Goal: Task Accomplishment & Management: Manage account settings

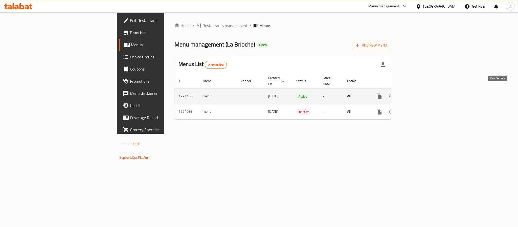
click at [418, 93] on icon "enhanced table" at bounding box center [415, 96] width 6 height 6
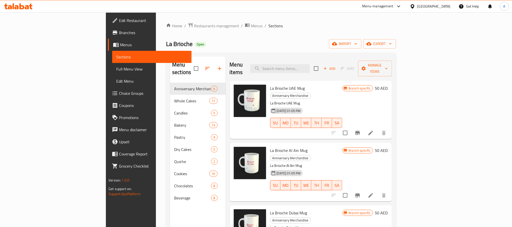
click at [170, 210] on div "Menu sections Anniversary Merchandise 6 Whole Cakes 17 Candles 5 Bakery 13 Past…" at bounding box center [197, 170] width 55 height 227
click at [310, 67] on input "search" at bounding box center [280, 68] width 60 height 9
paste input "Cakes"
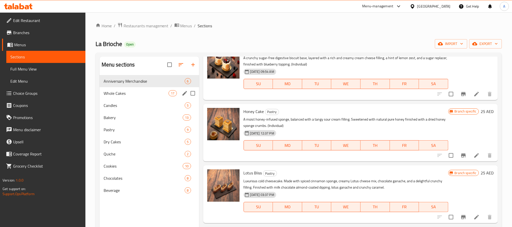
type input "Cake"
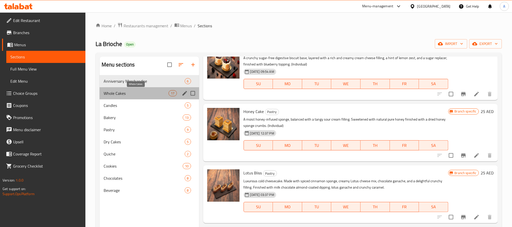
click at [114, 95] on span "Whole Cakes" at bounding box center [136, 93] width 65 height 6
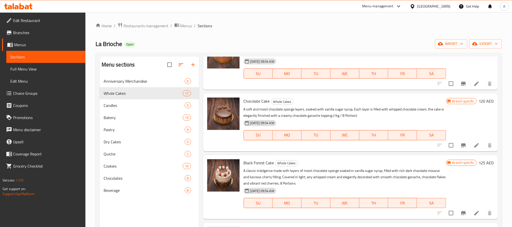
scroll to position [161, 0]
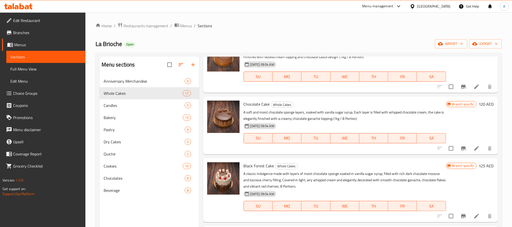
click at [188, 204] on div "Menu sections Anniversary Merchandise 6 Whole Cakes 17 Candles 5 Bakery 13 Past…" at bounding box center [150, 170] width 100 height 227
click at [284, 166] on span "Whole Cakes" at bounding box center [286, 166] width 22 height 6
copy span "Whole Cakes"
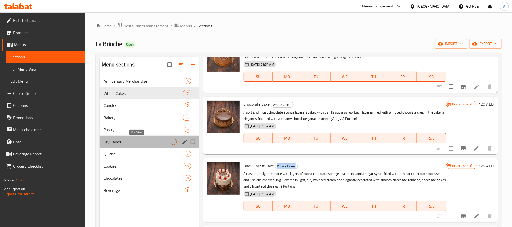
click at [109, 141] on span "Dry Cakes" at bounding box center [137, 142] width 67 height 6
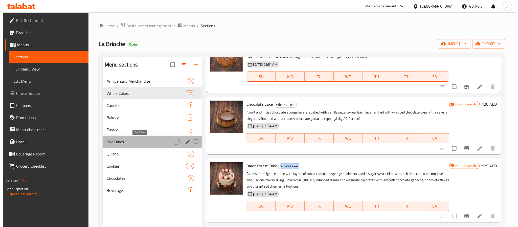
scroll to position [68, 0]
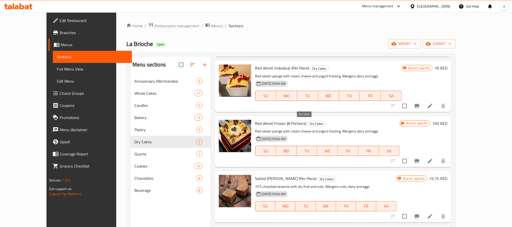
click at [310, 123] on span "Dry Cakes" at bounding box center [317, 124] width 18 height 6
copy span "Dry Cakes"
click at [437, 10] on div "[GEOGRAPHIC_DATA]" at bounding box center [430, 6] width 49 height 12
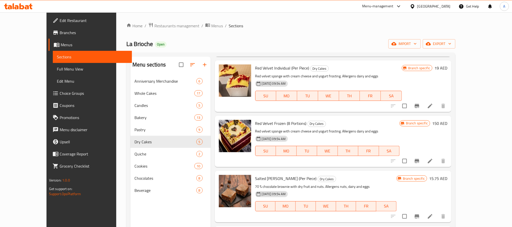
click at [436, 9] on div "[GEOGRAPHIC_DATA]" at bounding box center [433, 7] width 33 height 6
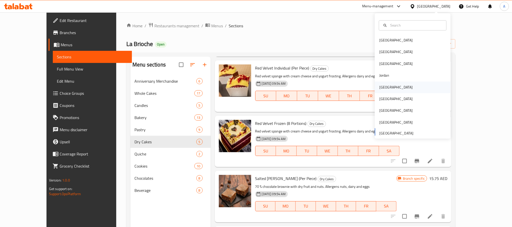
click at [386, 88] on div "[GEOGRAPHIC_DATA]" at bounding box center [395, 87] width 41 height 12
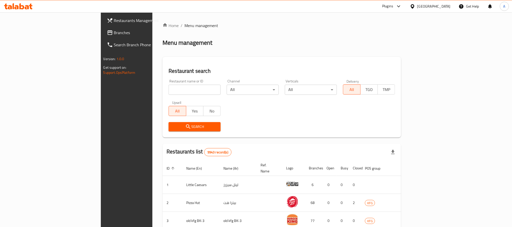
click at [177, 91] on input "search" at bounding box center [194, 90] width 52 height 10
paste input "11702"
type input "11702"
click button "Search" at bounding box center [194, 126] width 52 height 9
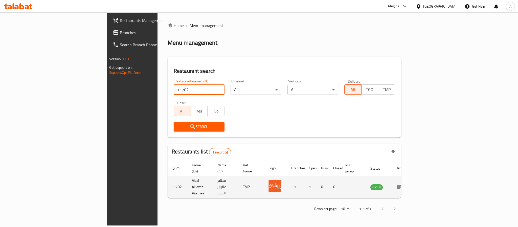
click at [403, 184] on icon "enhanced table" at bounding box center [400, 187] width 6 height 6
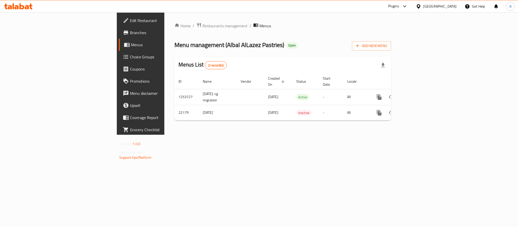
click at [130, 32] on span "Branches" at bounding box center [164, 33] width 69 height 6
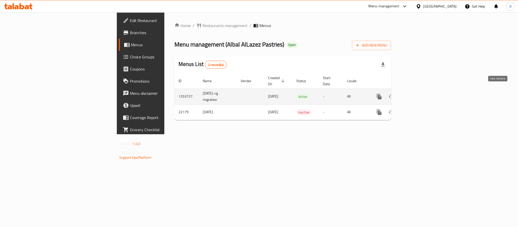
click at [421, 90] on link "enhanced table" at bounding box center [415, 96] width 12 height 12
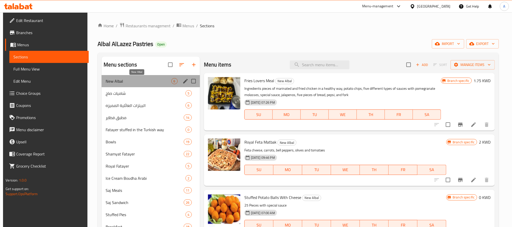
click at [139, 84] on span "New Albal" at bounding box center [139, 81] width 66 height 6
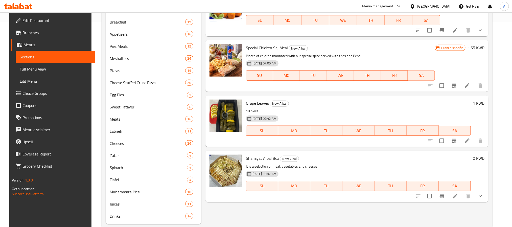
scroll to position [215, 0]
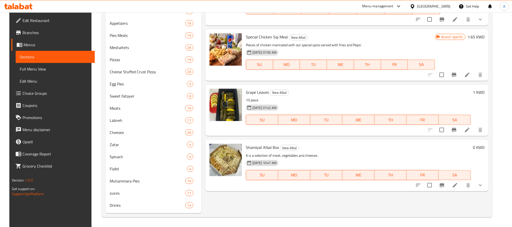
click at [444, 9] on div "Kuwait" at bounding box center [430, 6] width 49 height 12
click at [439, 6] on div "Kuwait" at bounding box center [433, 7] width 33 height 6
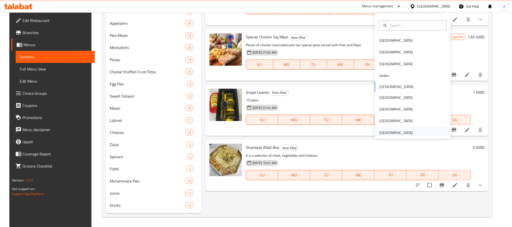
click at [384, 132] on div "[GEOGRAPHIC_DATA]" at bounding box center [395, 133] width 33 height 6
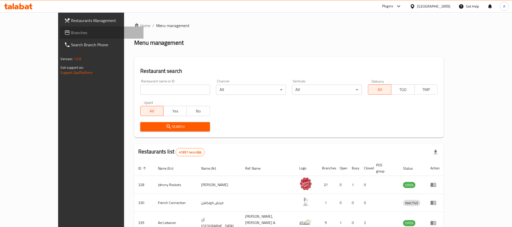
click at [71, 33] on span "Branches" at bounding box center [105, 33] width 68 height 6
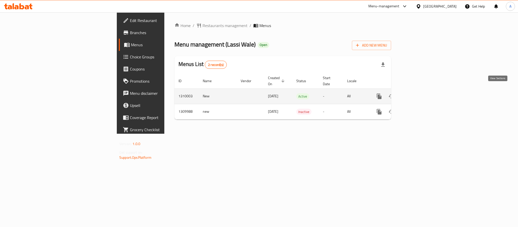
click at [418, 93] on icon "enhanced table" at bounding box center [415, 96] width 6 height 6
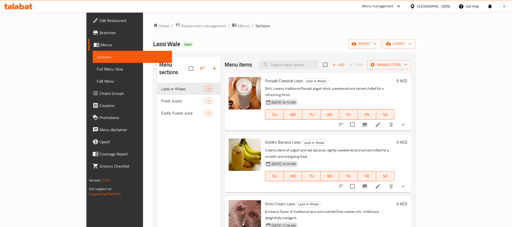
click at [157, 175] on div "Menu sections Lassi-e-Khaas 16 Fresh Juices 13 Exotic Fusion Juice 15" at bounding box center [188, 170] width 63 height 227
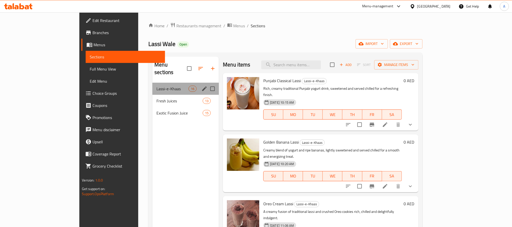
click at [152, 83] on div "Lassi-e-Khaas 16" at bounding box center [185, 89] width 66 height 12
click at [156, 98] on span "Fresh Juices" at bounding box center [172, 101] width 32 height 6
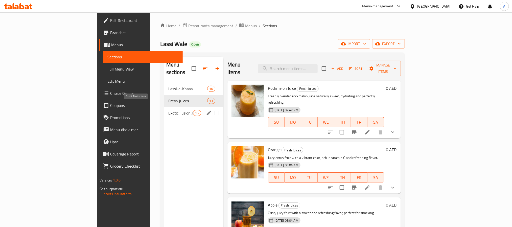
click at [168, 110] on span "Exotic Fusion Juice" at bounding box center [180, 113] width 25 height 6
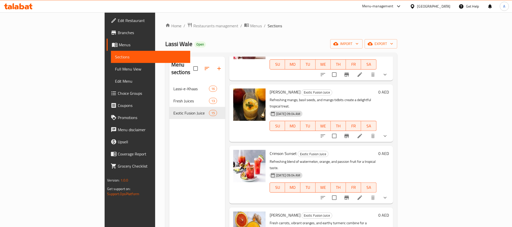
scroll to position [152, 0]
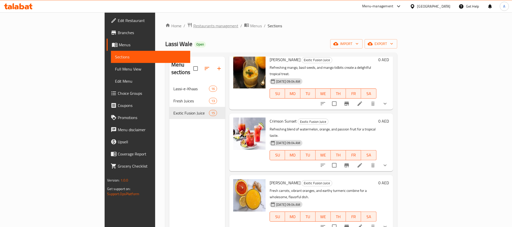
click at [193, 28] on span "Restaurants management" at bounding box center [215, 26] width 45 height 6
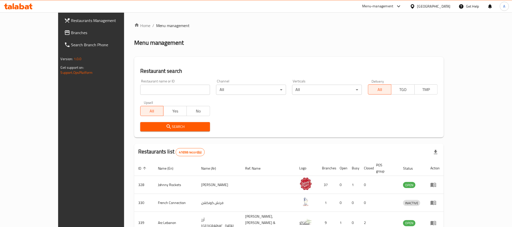
click at [71, 31] on span "Branches" at bounding box center [105, 33] width 68 height 6
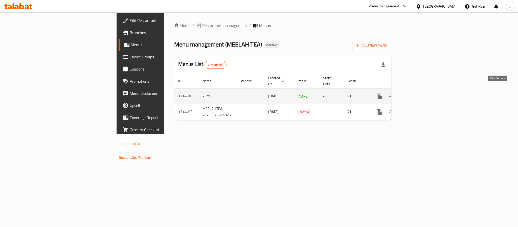
click at [418, 94] on icon "enhanced table" at bounding box center [415, 96] width 5 height 5
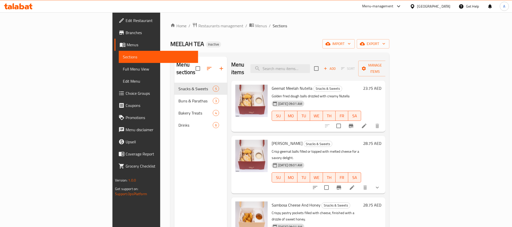
click at [123, 67] on span "Full Menu View" at bounding box center [158, 69] width 71 height 6
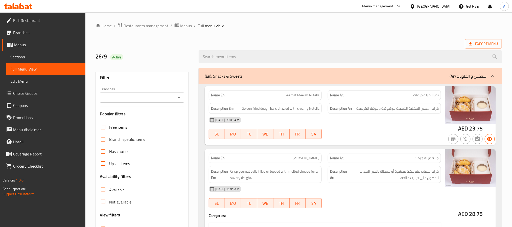
click at [157, 97] on input "Branches" at bounding box center [137, 97] width 73 height 7
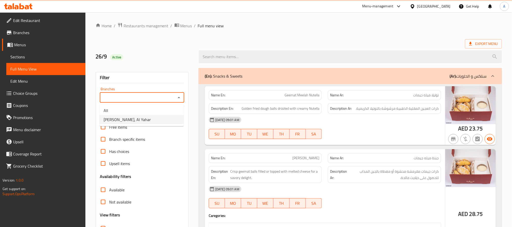
click at [150, 116] on li "MEELAH TEA, Al Yahar" at bounding box center [142, 119] width 84 height 9
type input "MEELAH TEA, Al Yahar"
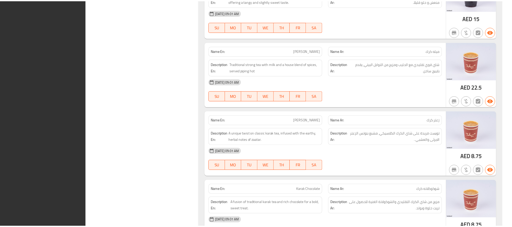
scroll to position [1347, 0]
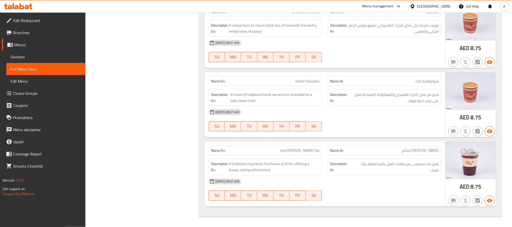
click at [27, 54] on span "Sections" at bounding box center [45, 57] width 71 height 6
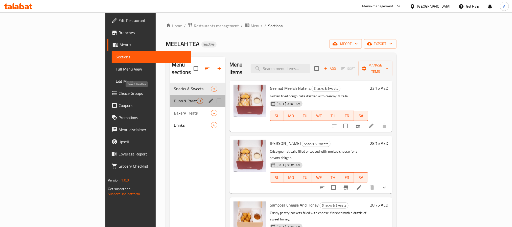
click at [174, 98] on span "Buns & Parathas" at bounding box center [185, 101] width 23 height 6
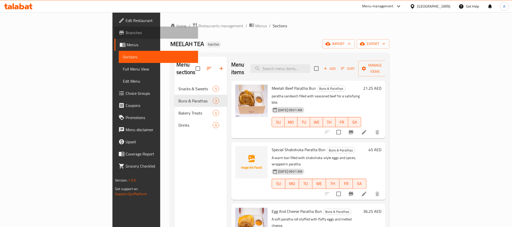
click at [126, 34] on span "Branches" at bounding box center [160, 33] width 68 height 6
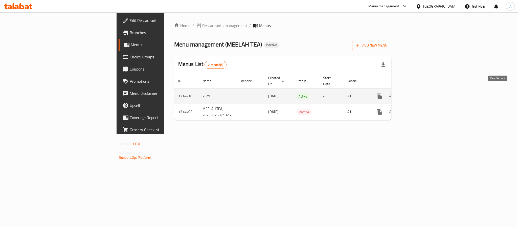
click at [419, 93] on icon "enhanced table" at bounding box center [415, 96] width 6 height 6
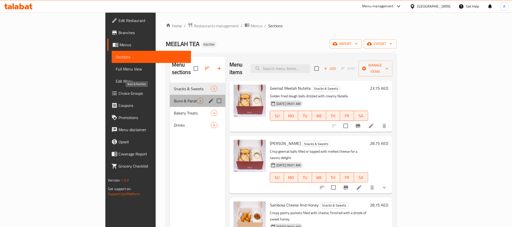
click at [174, 98] on span "Buns & Parathas" at bounding box center [185, 101] width 23 height 6
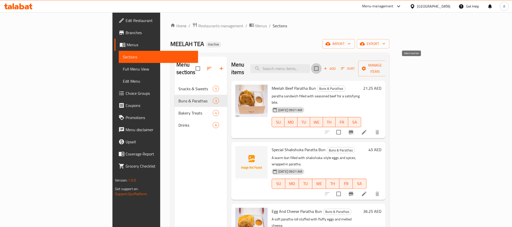
click at [322, 66] on input "checkbox" at bounding box center [316, 68] width 11 height 11
checkbox input "true"
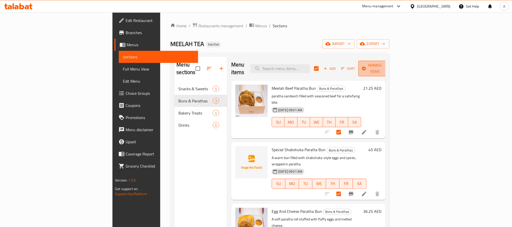
click at [388, 66] on span "Manage items" at bounding box center [375, 68] width 26 height 13
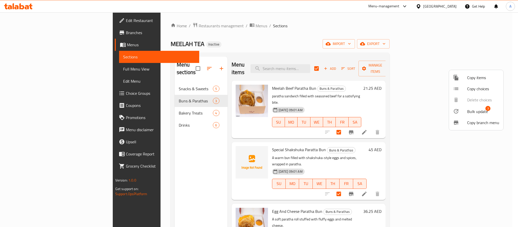
click at [474, 109] on span "Bulk update" at bounding box center [477, 111] width 21 height 6
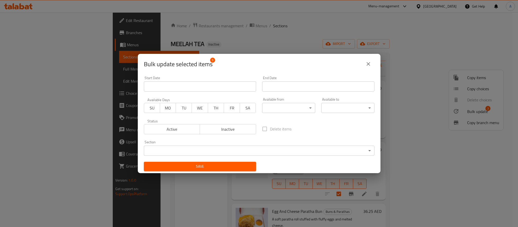
click at [276, 102] on div "Available from ​ ​" at bounding box center [288, 104] width 53 height 15
click at [275, 107] on body "​ Menu-management [GEOGRAPHIC_DATA] Get Help A Edit Restaurant Branches Menus S…" at bounding box center [259, 119] width 518 height 214
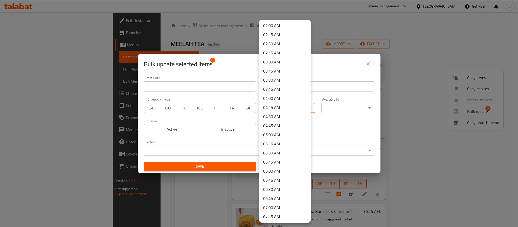
scroll to position [76, 0]
click at [273, 165] on li "06:00 AM" at bounding box center [285, 168] width 52 height 9
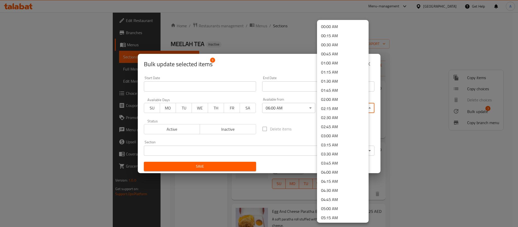
click at [331, 106] on body "​ Menu-management [GEOGRAPHIC_DATA] Get Help A Edit Restaurant Branches Menus S…" at bounding box center [259, 119] width 518 height 214
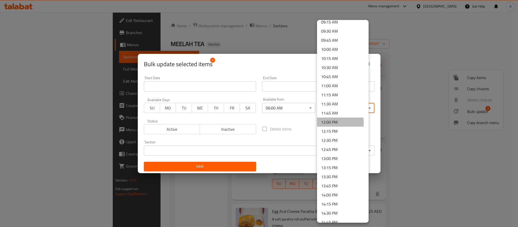
click at [334, 123] on li "12:00 PM" at bounding box center [343, 121] width 52 height 9
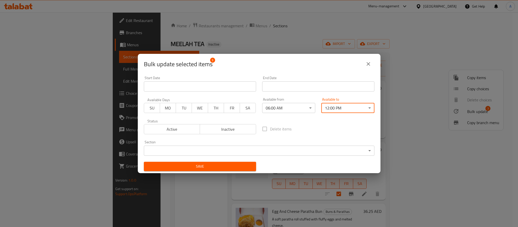
click at [233, 165] on span "Save" at bounding box center [200, 166] width 104 height 6
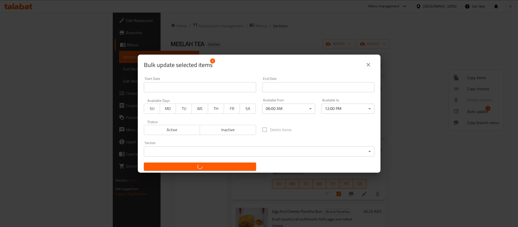
checkbox input "false"
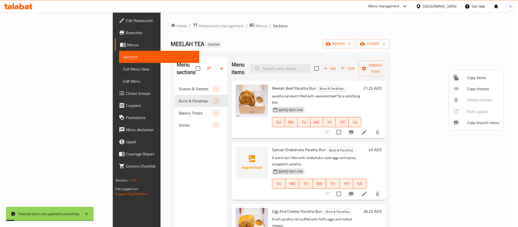
click at [336, 126] on div at bounding box center [259, 113] width 518 height 227
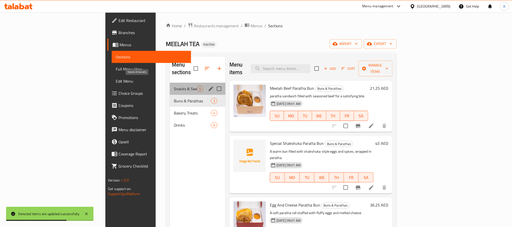
click at [174, 86] on span "Snacks & Sweets" at bounding box center [185, 89] width 23 height 6
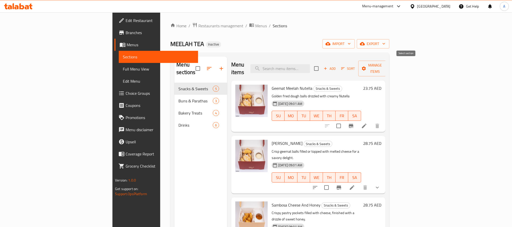
click at [322, 64] on input "checkbox" at bounding box center [316, 68] width 11 height 11
checkbox input "true"
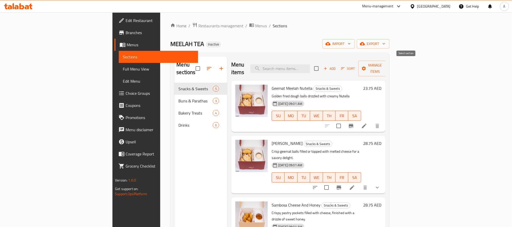
checkbox input "true"
click at [388, 67] on span "Manage items" at bounding box center [375, 68] width 26 height 13
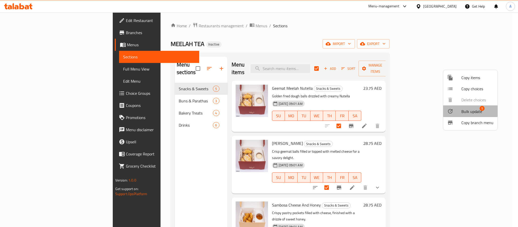
click at [463, 110] on span "Bulk update" at bounding box center [471, 111] width 21 height 6
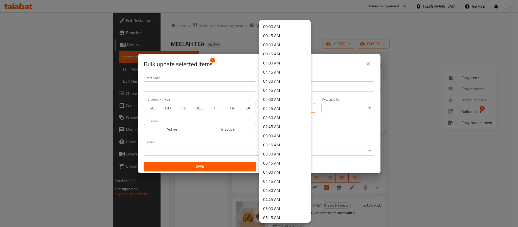
click at [262, 108] on body "​ Menu-management [GEOGRAPHIC_DATA] Get Help A Edit Restaurant Branches Menus S…" at bounding box center [259, 119] width 518 height 214
click at [275, 121] on li "12:00 PM" at bounding box center [285, 121] width 52 height 9
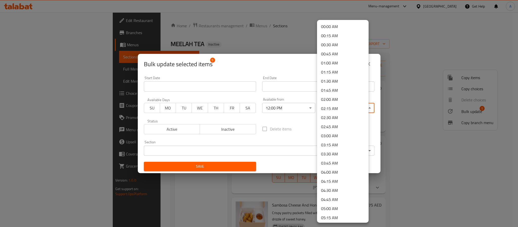
click at [331, 105] on body "​ Menu-management [GEOGRAPHIC_DATA] Get Help A Edit Restaurant Branches Menus S…" at bounding box center [259, 119] width 518 height 214
click at [331, 24] on li "00:00 AM" at bounding box center [343, 26] width 52 height 9
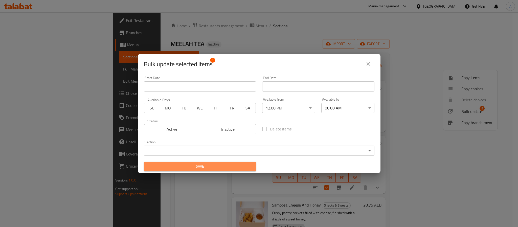
click at [234, 169] on span "Save" at bounding box center [200, 166] width 104 height 6
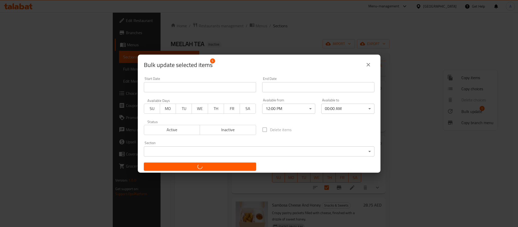
checkbox input "false"
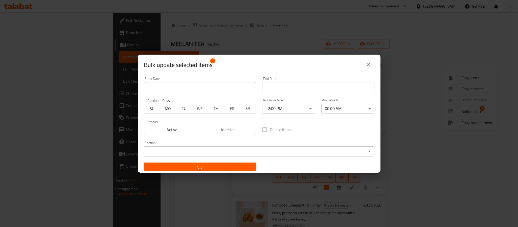
checkbox input "false"
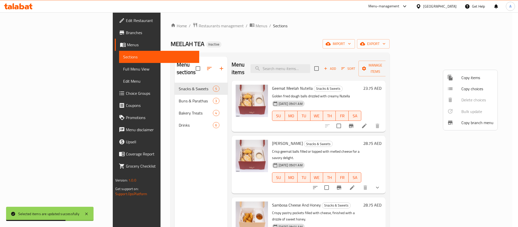
click at [140, 102] on div at bounding box center [259, 113] width 518 height 227
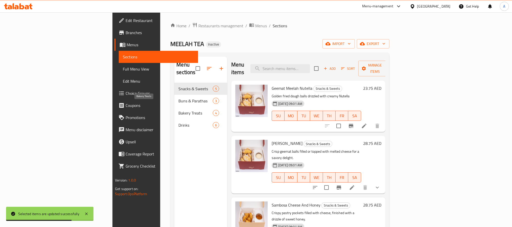
click at [178, 110] on span "Bakery Treats" at bounding box center [195, 113] width 34 height 6
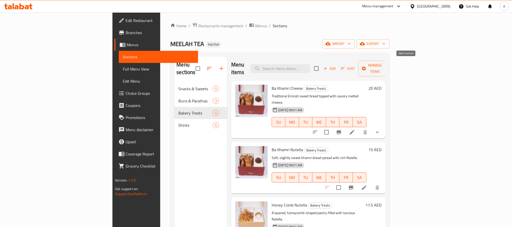
click at [322, 63] on input "checkbox" at bounding box center [316, 68] width 11 height 11
checkbox input "true"
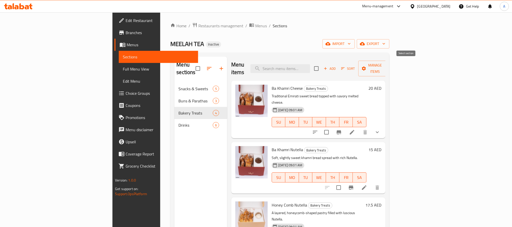
checkbox input "true"
click at [388, 64] on span "Manage items" at bounding box center [375, 68] width 26 height 13
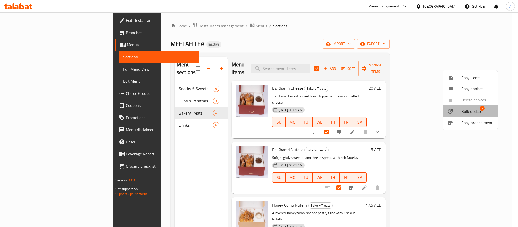
click at [458, 109] on div at bounding box center [454, 111] width 14 height 6
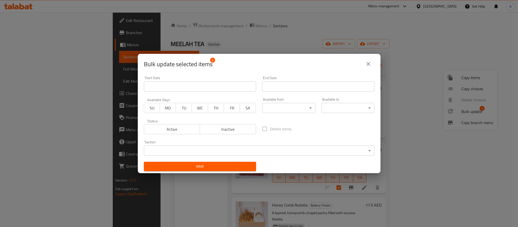
click at [287, 104] on body "​ Menu-management [GEOGRAPHIC_DATA] Get Help A Edit Restaurant Branches Menus S…" at bounding box center [259, 119] width 518 height 214
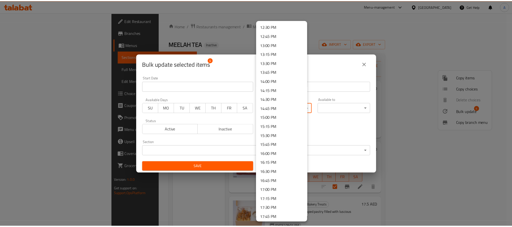
scroll to position [417, 0]
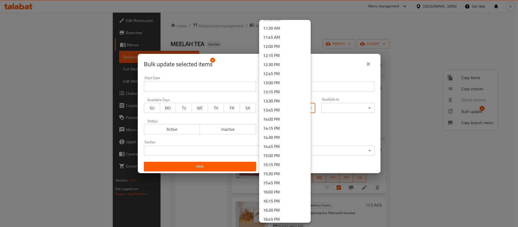
click at [274, 44] on li "12:00 PM" at bounding box center [285, 46] width 52 height 9
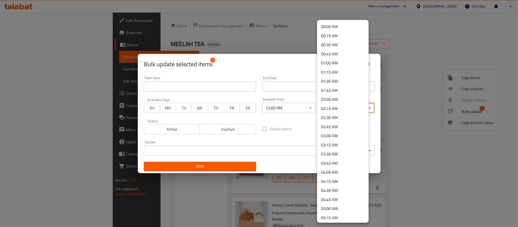
click at [327, 106] on body "​ Menu-management [GEOGRAPHIC_DATA] Get Help A Edit Restaurant Branches Menus S…" at bounding box center [259, 119] width 518 height 214
click at [329, 24] on li "00:00 AM" at bounding box center [343, 26] width 52 height 9
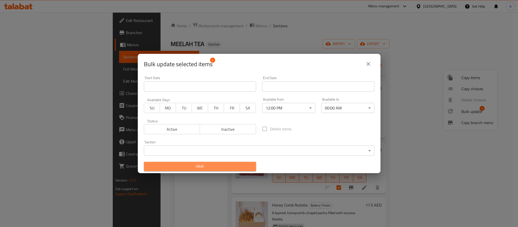
click at [229, 168] on span "Save" at bounding box center [200, 166] width 104 height 6
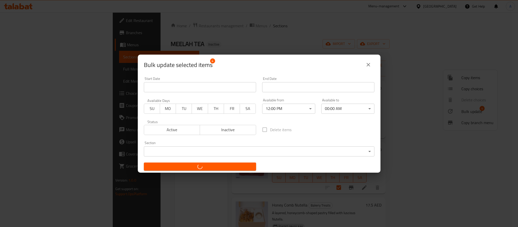
checkbox input "false"
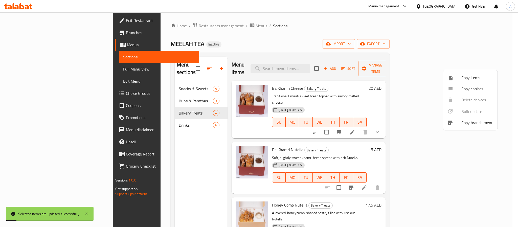
click at [349, 136] on div at bounding box center [259, 113] width 518 height 227
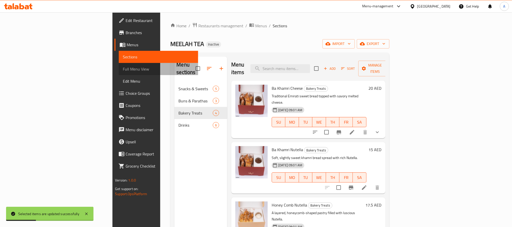
click at [123, 66] on span "Full Menu View" at bounding box center [158, 69] width 71 height 6
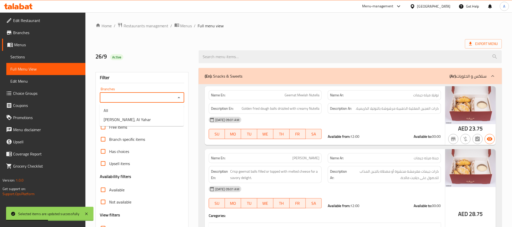
click at [167, 96] on input "Branches" at bounding box center [137, 97] width 73 height 7
click at [161, 96] on input "Branches" at bounding box center [137, 97] width 73 height 7
click at [124, 95] on input "Branches" at bounding box center [137, 97] width 73 height 7
click at [135, 119] on span "[PERSON_NAME], Al Yahar" at bounding box center [127, 119] width 47 height 6
type input "[PERSON_NAME], Al Yahar"
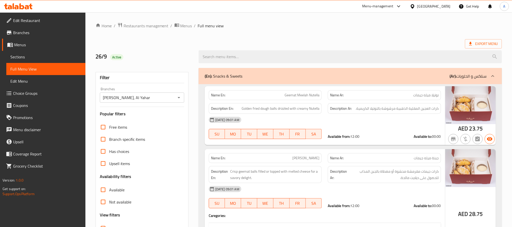
click at [262, 74] on div "(En): Snacks & Sweets (Ar): سناكس و الحلويات" at bounding box center [346, 76] width 282 height 6
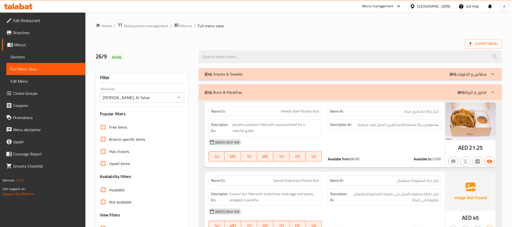
click at [257, 92] on div "(En): Buns & [PERSON_NAME] (Ar): الكيزر و البراتا" at bounding box center [346, 92] width 282 height 6
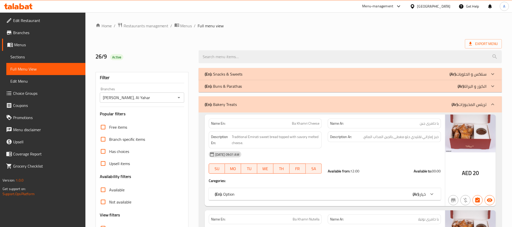
click at [259, 101] on div "(En): Bakery Treats (Ar): تريتس المخبوزات" at bounding box center [350, 104] width 303 height 16
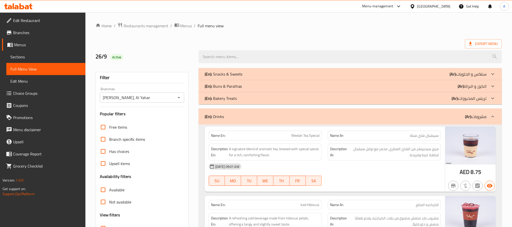
click at [251, 99] on div "(En): Bakery Treats (Ar): تريتس المخبوزات" at bounding box center [346, 98] width 282 height 6
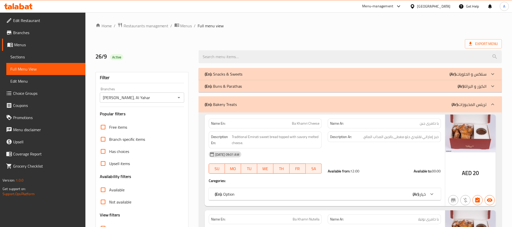
click at [248, 87] on div "(En): Buns & [PERSON_NAME] (Ar): الكيزر و البراتا" at bounding box center [346, 86] width 282 height 6
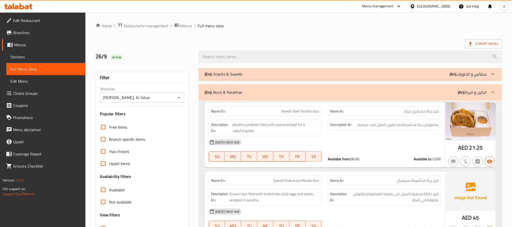
click at [247, 77] on div "(En): Snacks & Sweets (Ar): سناكس و الحلويات" at bounding box center [346, 74] width 282 height 6
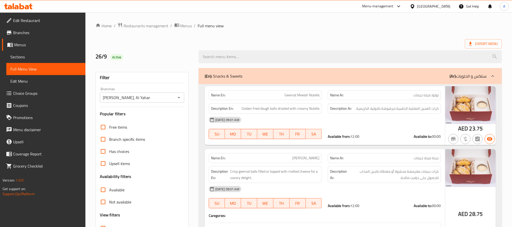
click at [275, 42] on div "Export Menu" at bounding box center [298, 43] width 406 height 9
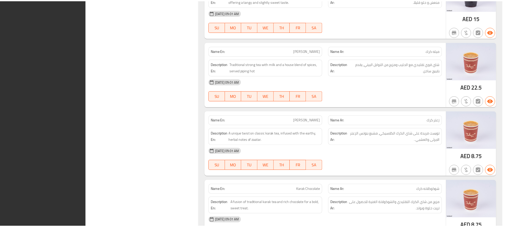
scroll to position [1347, 0]
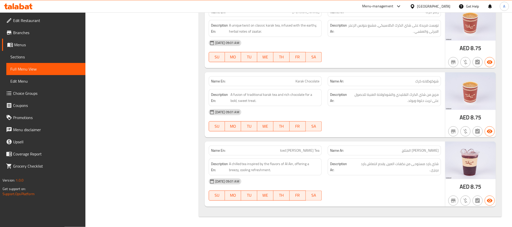
click at [423, 6] on div "[GEOGRAPHIC_DATA]" at bounding box center [433, 7] width 33 height 6
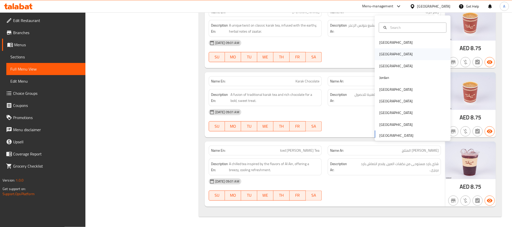
click at [397, 51] on div "[GEOGRAPHIC_DATA]" at bounding box center [413, 54] width 76 height 12
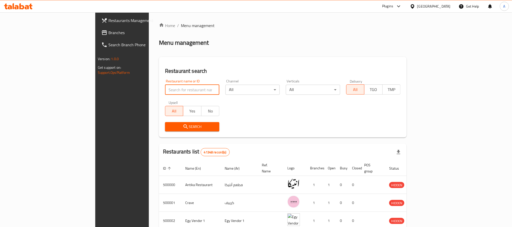
click at [165, 89] on input "search" at bounding box center [192, 90] width 54 height 10
paste input "706367"
type input "706367"
click button "Search" at bounding box center [192, 126] width 54 height 9
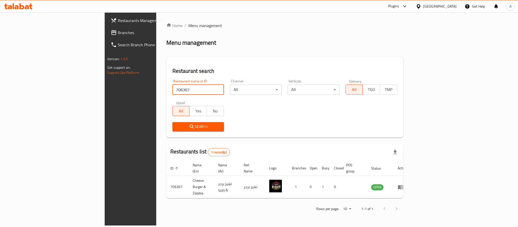
click at [118, 21] on span "Restaurants Management" at bounding box center [152, 20] width 69 height 6
